Goal: Task Accomplishment & Management: Use online tool/utility

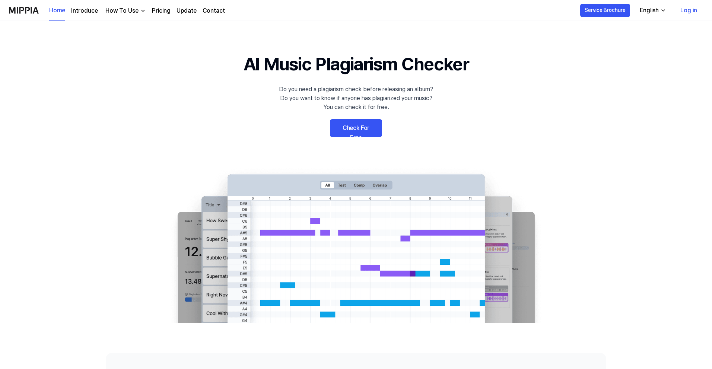
click at [357, 128] on link "Check For Free" at bounding box center [356, 128] width 52 height 18
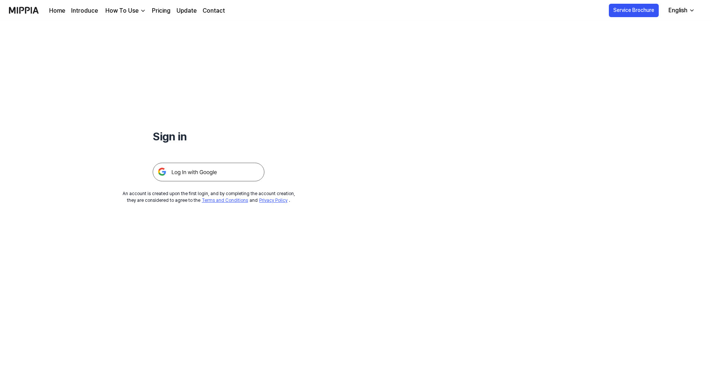
click at [237, 174] on img at bounding box center [209, 172] width 112 height 19
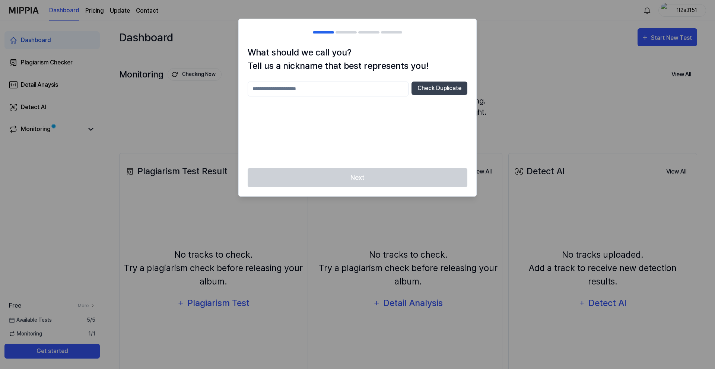
drag, startPoint x: 412, startPoint y: 186, endPoint x: 418, endPoint y: 177, distance: 10.7
click at [418, 183] on div "Next" at bounding box center [358, 182] width 238 height 29
click at [387, 94] on input "text" at bounding box center [328, 89] width 161 height 15
type input "**********"
click at [423, 89] on button "Check Duplicate" at bounding box center [440, 88] width 56 height 13
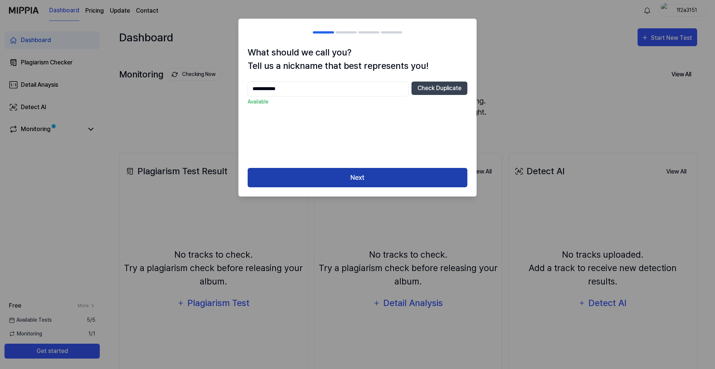
click at [399, 181] on button "Next" at bounding box center [358, 178] width 220 height 20
click at [398, 176] on button "Next" at bounding box center [358, 178] width 220 height 20
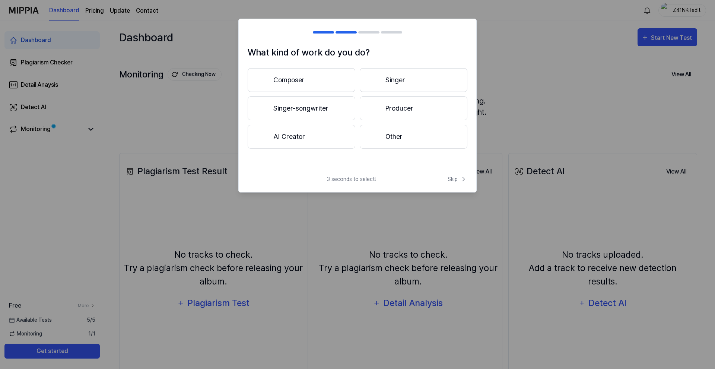
click at [384, 105] on button "Producer" at bounding box center [414, 108] width 108 height 24
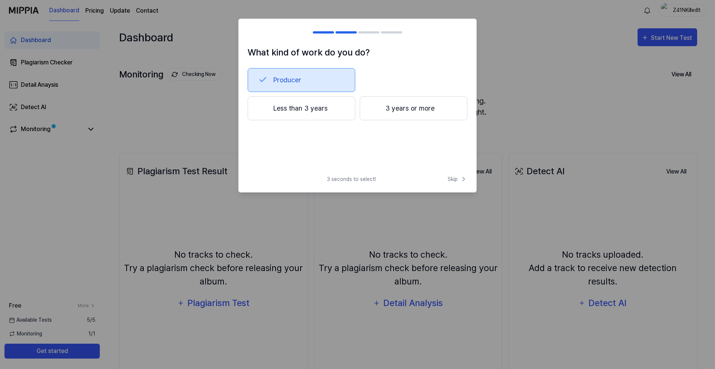
click at [457, 184] on div "3 seconds to select! Skip" at bounding box center [358, 183] width 238 height 17
click at [339, 111] on button "Less than 3 years" at bounding box center [302, 108] width 108 height 24
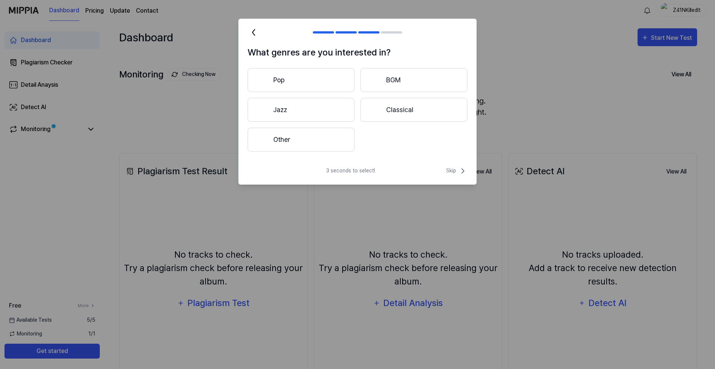
click at [319, 138] on button "Other" at bounding box center [301, 140] width 107 height 24
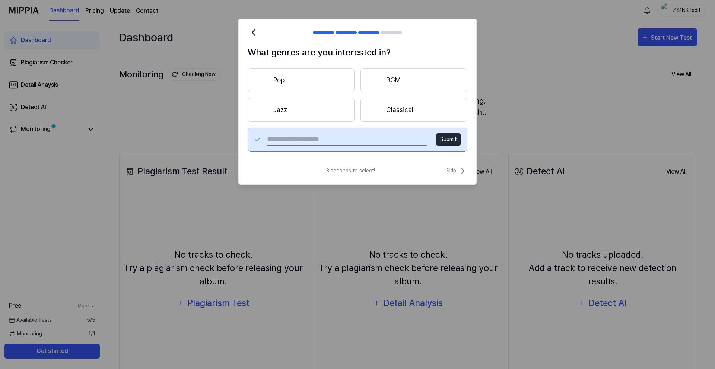
click at [319, 138] on input "text" at bounding box center [347, 140] width 160 height 12
type input "******"
click at [440, 136] on button "Submit" at bounding box center [448, 139] width 25 height 12
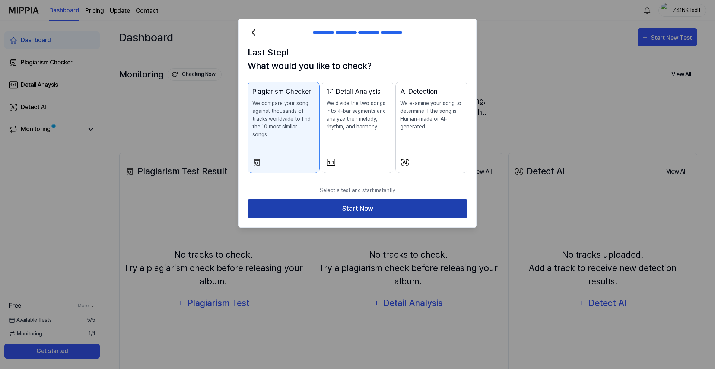
click at [413, 199] on button "Start Now" at bounding box center [358, 209] width 220 height 20
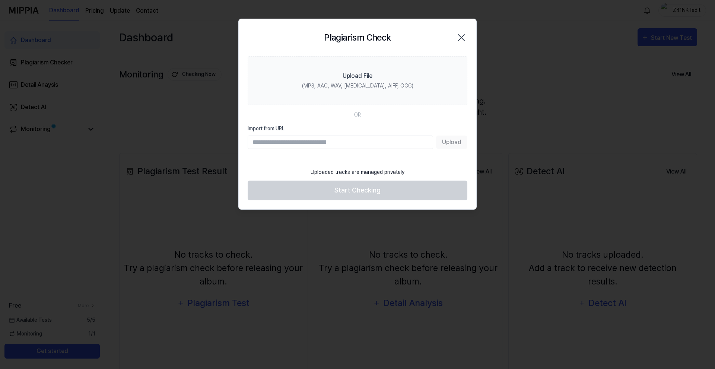
click at [368, 145] on input "Import from URL" at bounding box center [341, 142] width 186 height 13
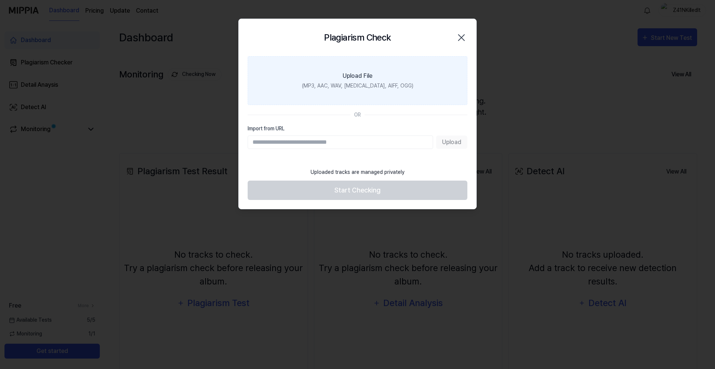
click at [367, 85] on div "(MP3, AAC, WAV, [MEDICAL_DATA], AIFF, OGG)" at bounding box center [357, 86] width 111 height 8
click at [0, 0] on input "Upload File (MP3, AAC, WAV, [MEDICAL_DATA], AIFF, OGG)" at bounding box center [0, 0] width 0 height 0
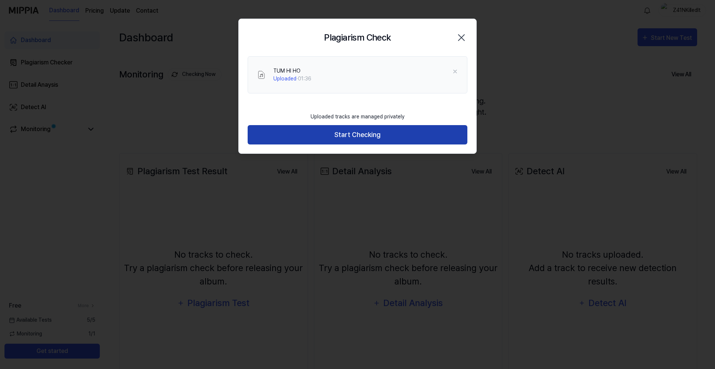
click at [346, 133] on button "Start Checking" at bounding box center [358, 135] width 220 height 20
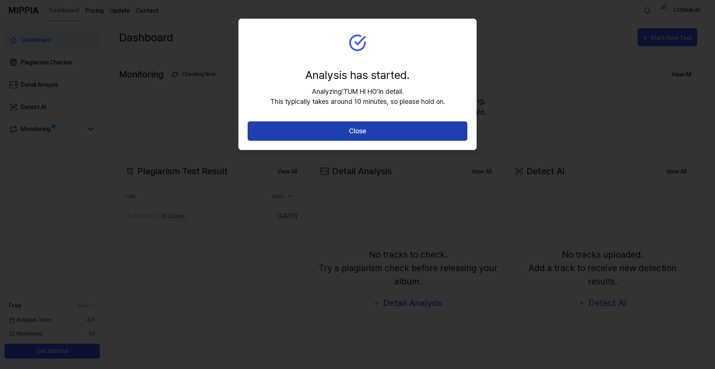
click at [345, 137] on button "Close" at bounding box center [358, 131] width 220 height 20
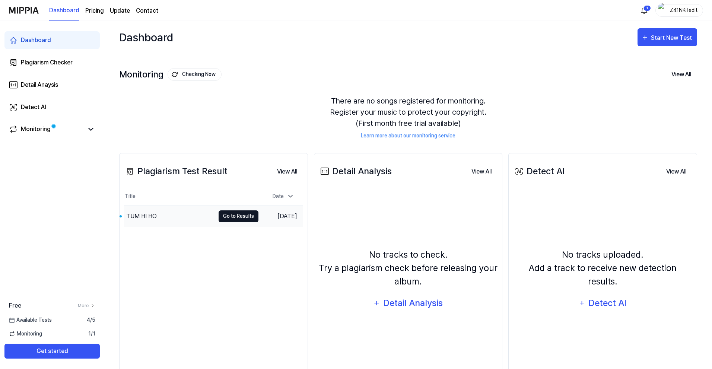
click at [253, 221] on button "Go to Results" at bounding box center [239, 216] width 40 height 12
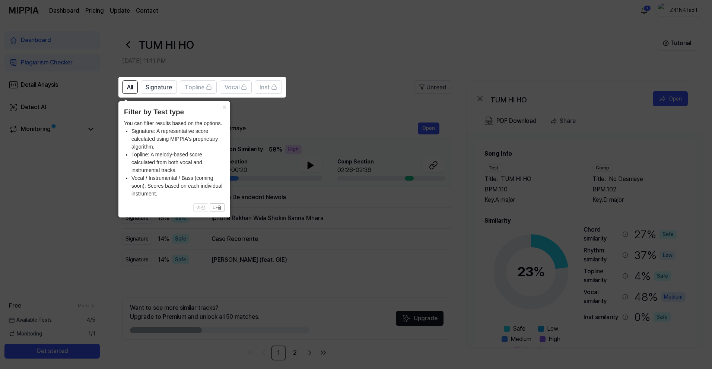
click at [233, 112] on icon at bounding box center [357, 184] width 715 height 369
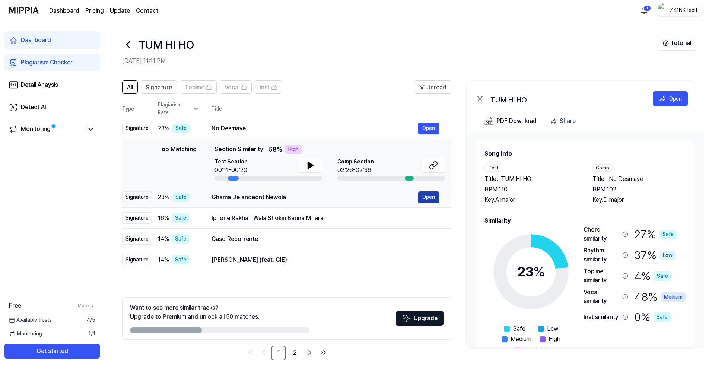
click at [430, 199] on button "Open" at bounding box center [429, 197] width 22 height 12
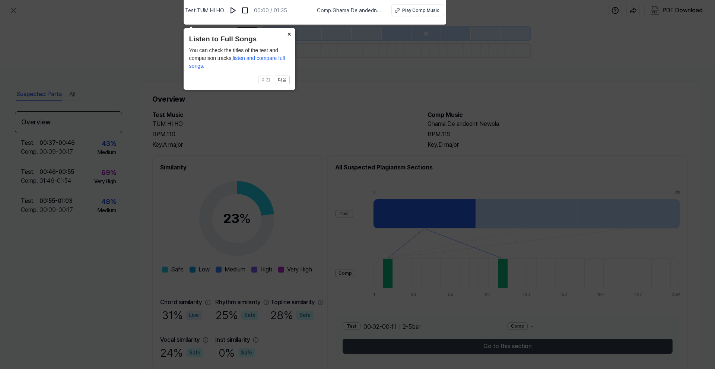
click at [291, 31] on button "×" at bounding box center [290, 33] width 12 height 10
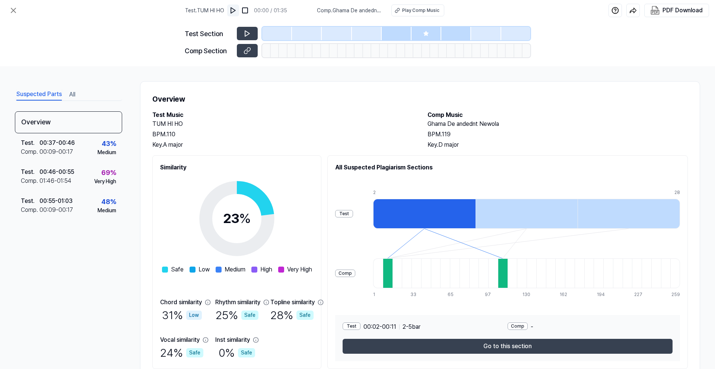
click at [237, 9] on img at bounding box center [232, 10] width 7 height 7
click at [235, 9] on img at bounding box center [233, 10] width 7 height 7
click at [273, 45] on div at bounding box center [275, 50] width 9 height 13
click at [248, 28] on button at bounding box center [247, 33] width 21 height 13
click at [253, 32] on button at bounding box center [247, 33] width 21 height 13
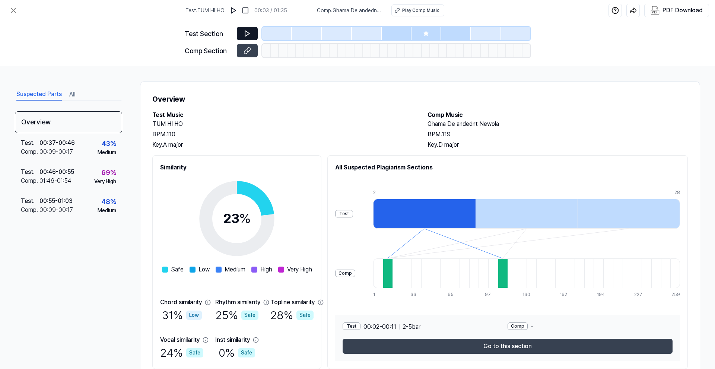
click at [244, 37] on button at bounding box center [247, 33] width 21 height 13
click at [309, 171] on h2 "Similarity" at bounding box center [236, 167] width 153 height 9
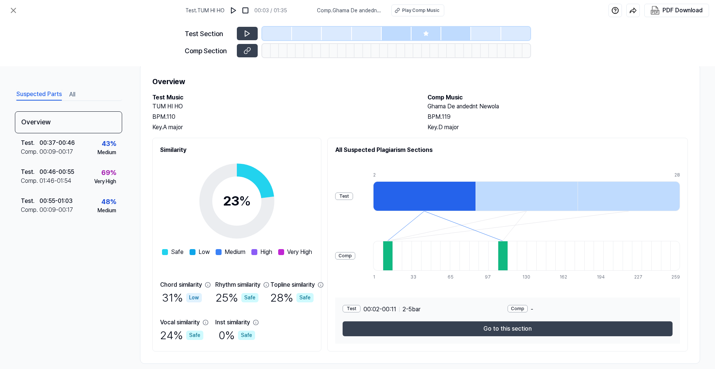
scroll to position [27, 0]
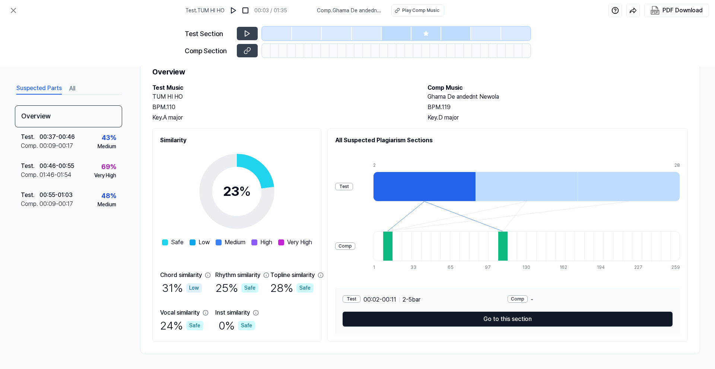
click at [481, 314] on button "Go to this section" at bounding box center [508, 319] width 330 height 15
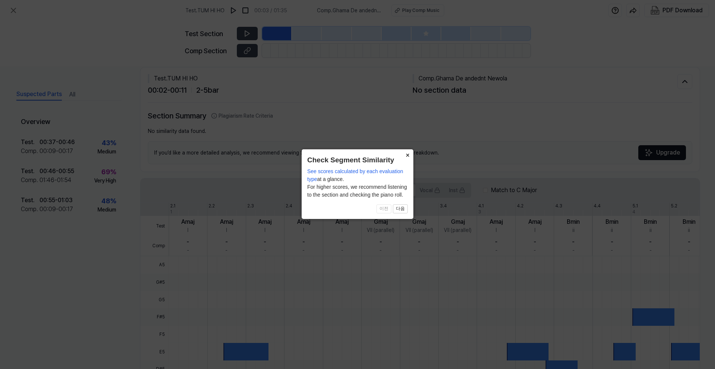
click at [402, 156] on button "×" at bounding box center [408, 154] width 12 height 10
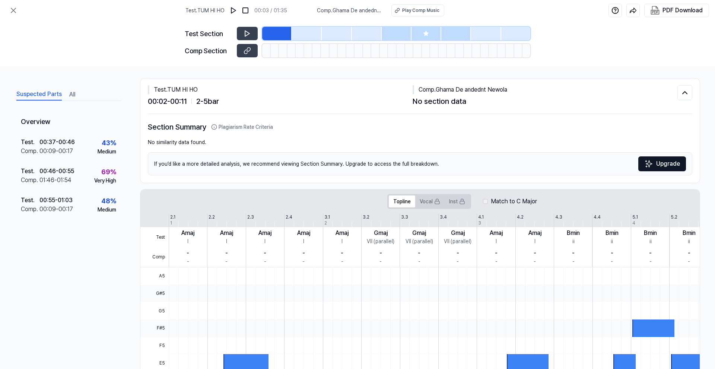
scroll to position [0, 0]
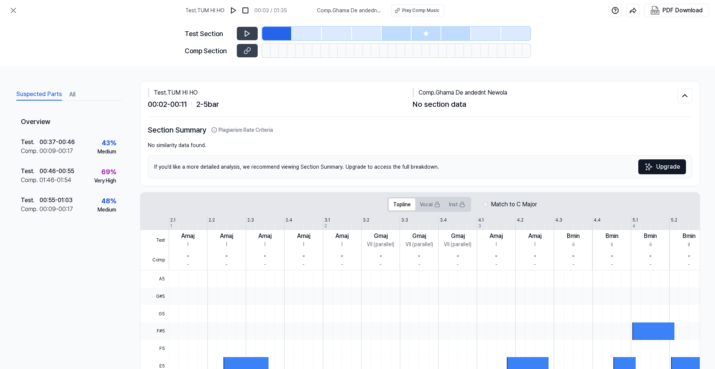
click at [76, 101] on div "Suspected Parts All Overview Test . 00:37 - 00:46 Comp . 00:09 - 00:17 43 % Med…" at bounding box center [68, 223] width 107 height 273
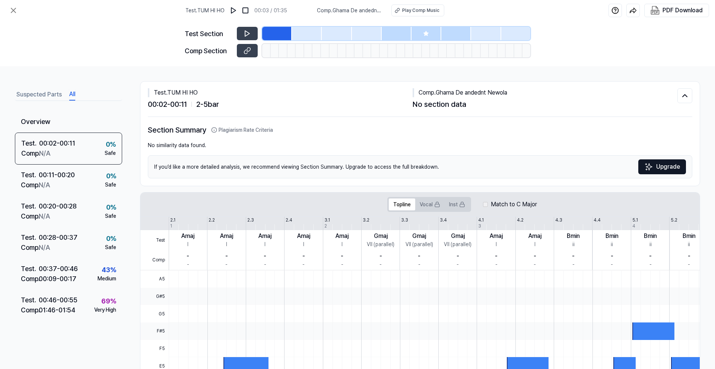
click at [69, 93] on button "All" at bounding box center [72, 95] width 6 height 12
click at [54, 149] on div "Comp . N/A" at bounding box center [48, 153] width 54 height 10
click at [247, 37] on icon at bounding box center [247, 33] width 7 height 7
click at [284, 39] on div at bounding box center [277, 33] width 30 height 13
click at [289, 35] on div at bounding box center [277, 33] width 30 height 13
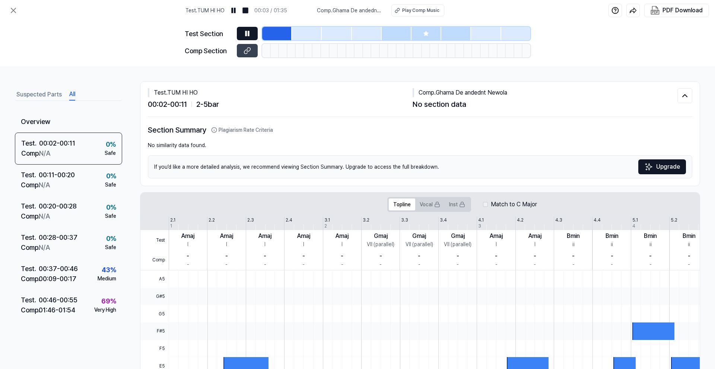
click at [303, 34] on div at bounding box center [307, 33] width 30 height 13
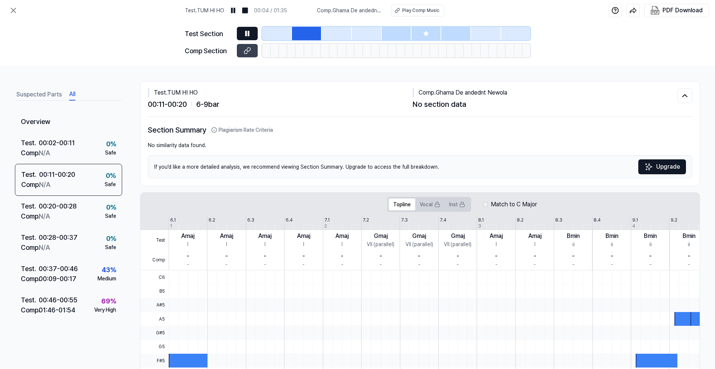
click at [306, 35] on div at bounding box center [307, 33] width 30 height 13
click at [279, 38] on div at bounding box center [277, 33] width 30 height 13
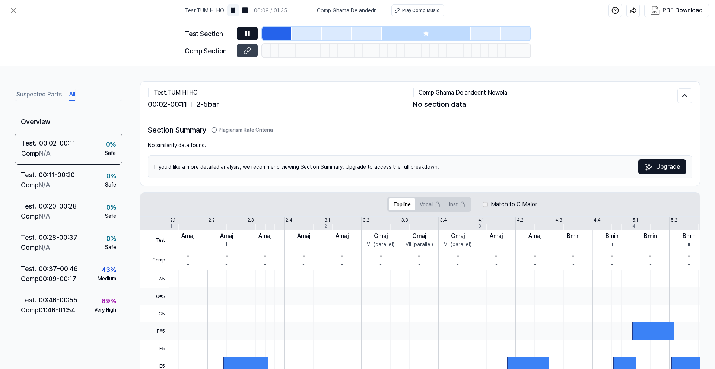
click at [237, 9] on img at bounding box center [232, 10] width 7 height 7
click at [407, 15] on button "Play Comp Music" at bounding box center [418, 10] width 53 height 12
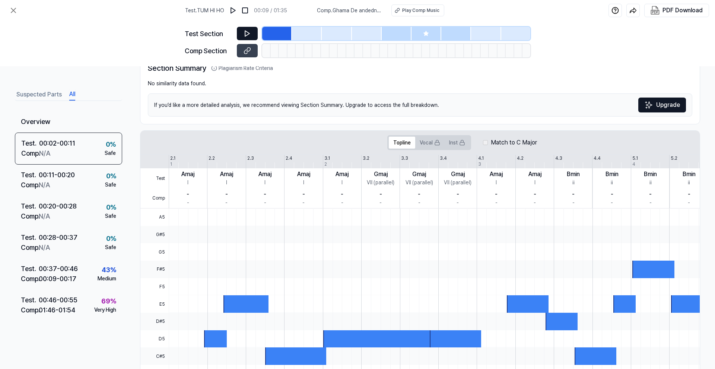
scroll to position [75, 0]
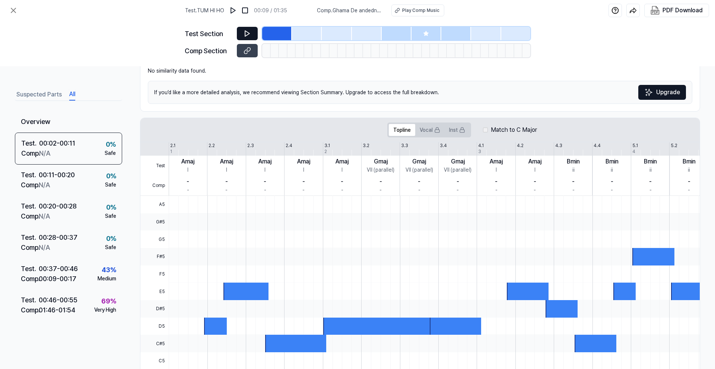
click at [313, 191] on div "- -" at bounding box center [304, 185] width 38 height 20
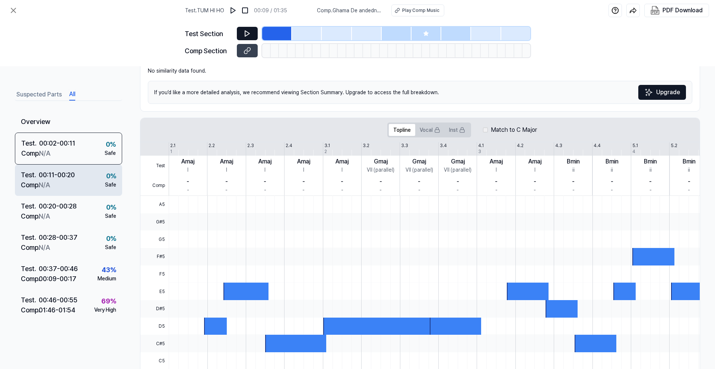
click at [76, 176] on div "Test . 00:11 - 00:20 Comp . N/A 0 % Safe" at bounding box center [68, 180] width 107 height 31
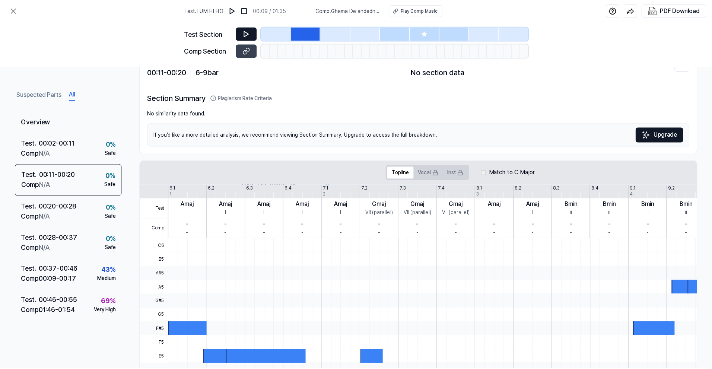
scroll to position [0, 0]
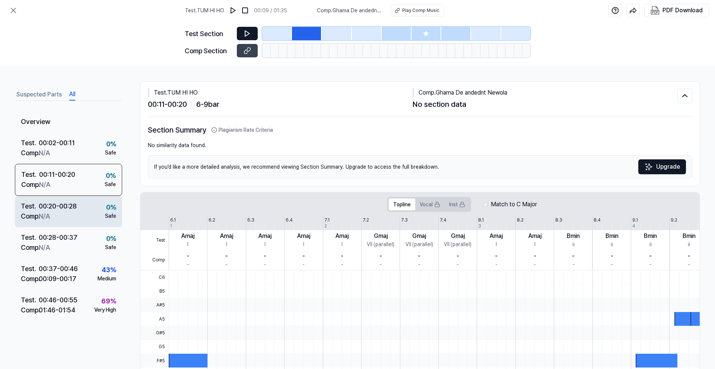
click at [105, 215] on div "Safe" at bounding box center [110, 216] width 11 height 8
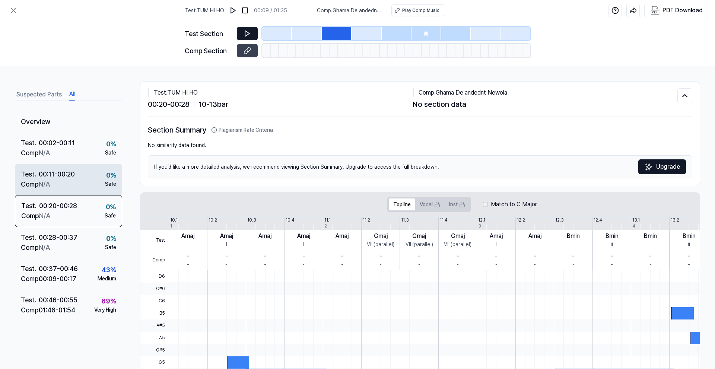
drag, startPoint x: 88, startPoint y: 202, endPoint x: 86, endPoint y: 191, distance: 10.7
click at [88, 200] on div "Test . 00:20 - 00:28 Comp . N/A 0 % Safe" at bounding box center [68, 211] width 107 height 32
click at [85, 186] on div "Test . 00:11 - 00:20 Comp . N/A 0 % Safe" at bounding box center [68, 179] width 107 height 31
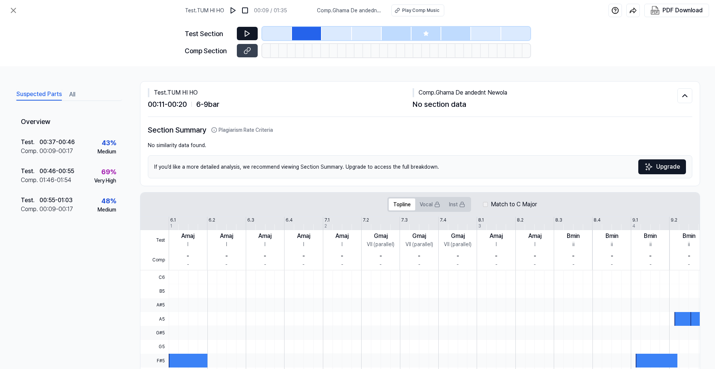
click at [39, 94] on button "Suspected Parts" at bounding box center [38, 95] width 45 height 12
click at [10, 10] on icon at bounding box center [13, 10] width 9 height 9
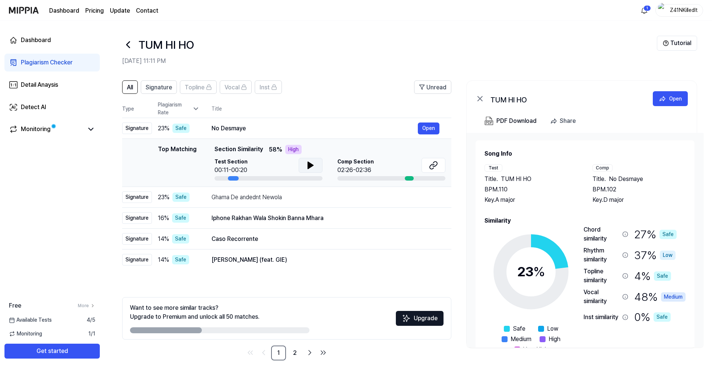
click at [314, 165] on icon at bounding box center [310, 165] width 9 height 9
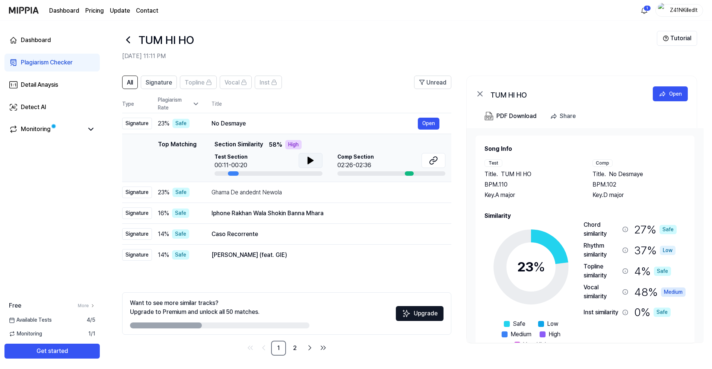
scroll to position [6, 0]
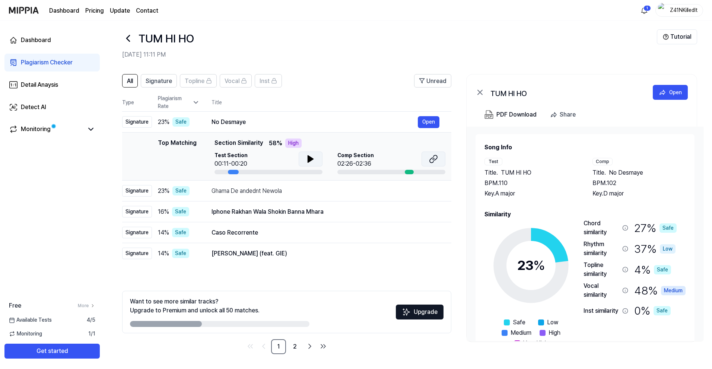
click at [440, 160] on button at bounding box center [434, 159] width 24 height 15
